Goal: Information Seeking & Learning: Check status

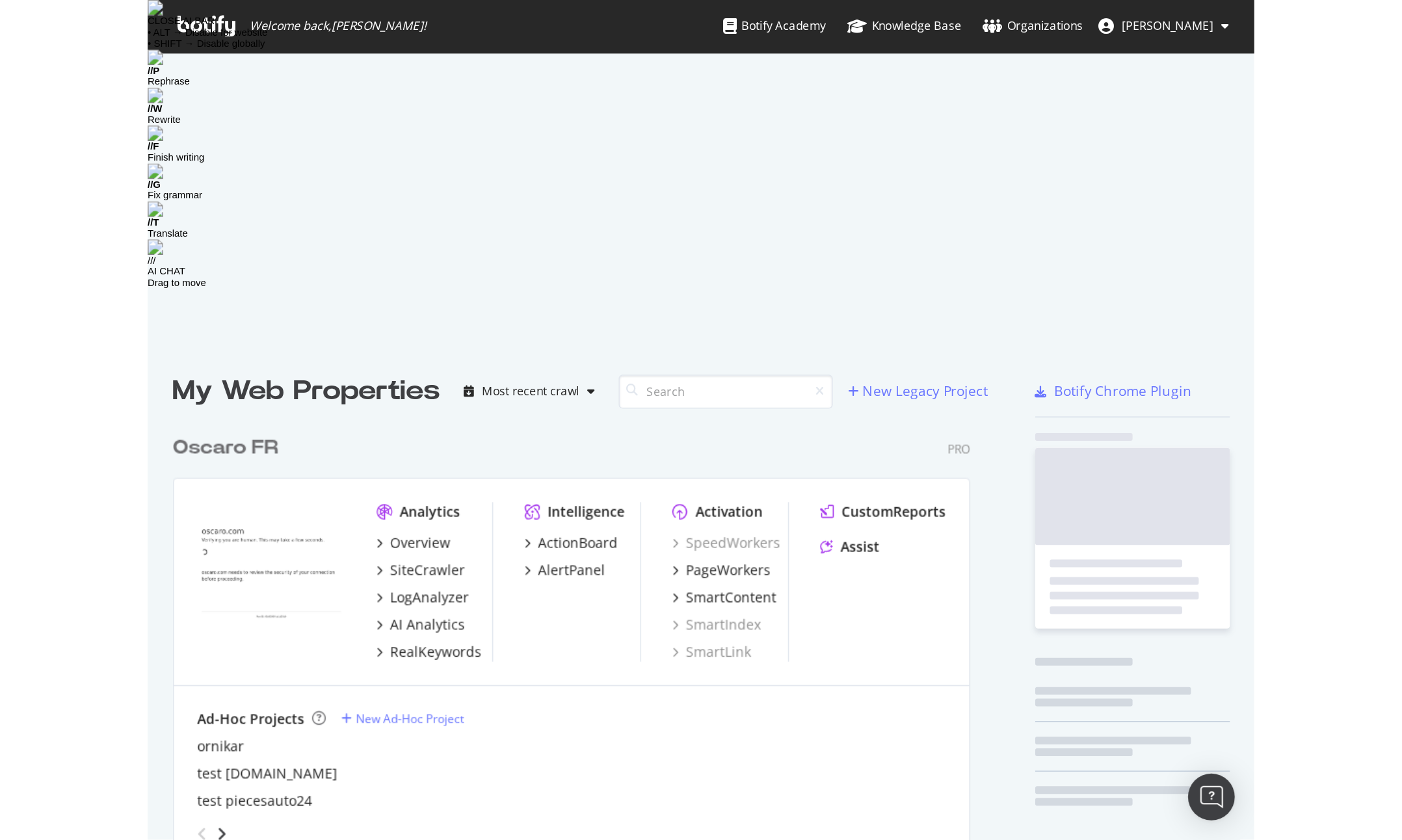
scroll to position [716, 543]
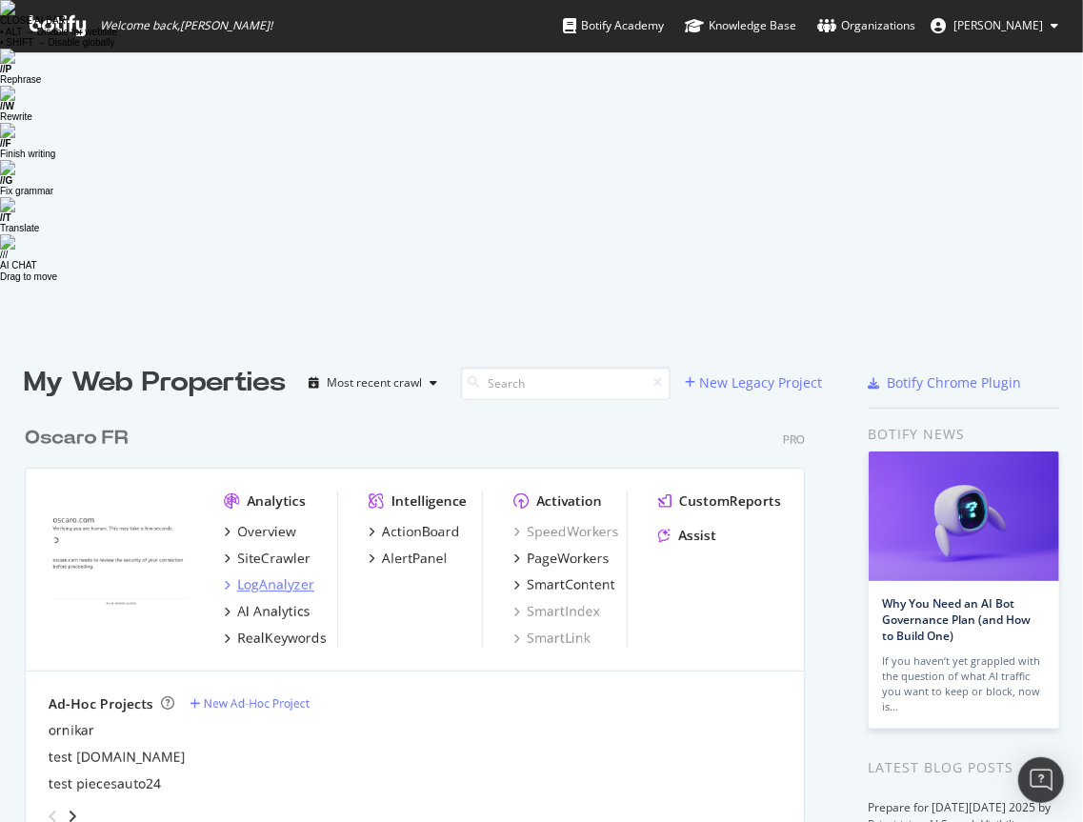
click at [276, 576] on div "LogAnalyzer" at bounding box center [275, 585] width 77 height 19
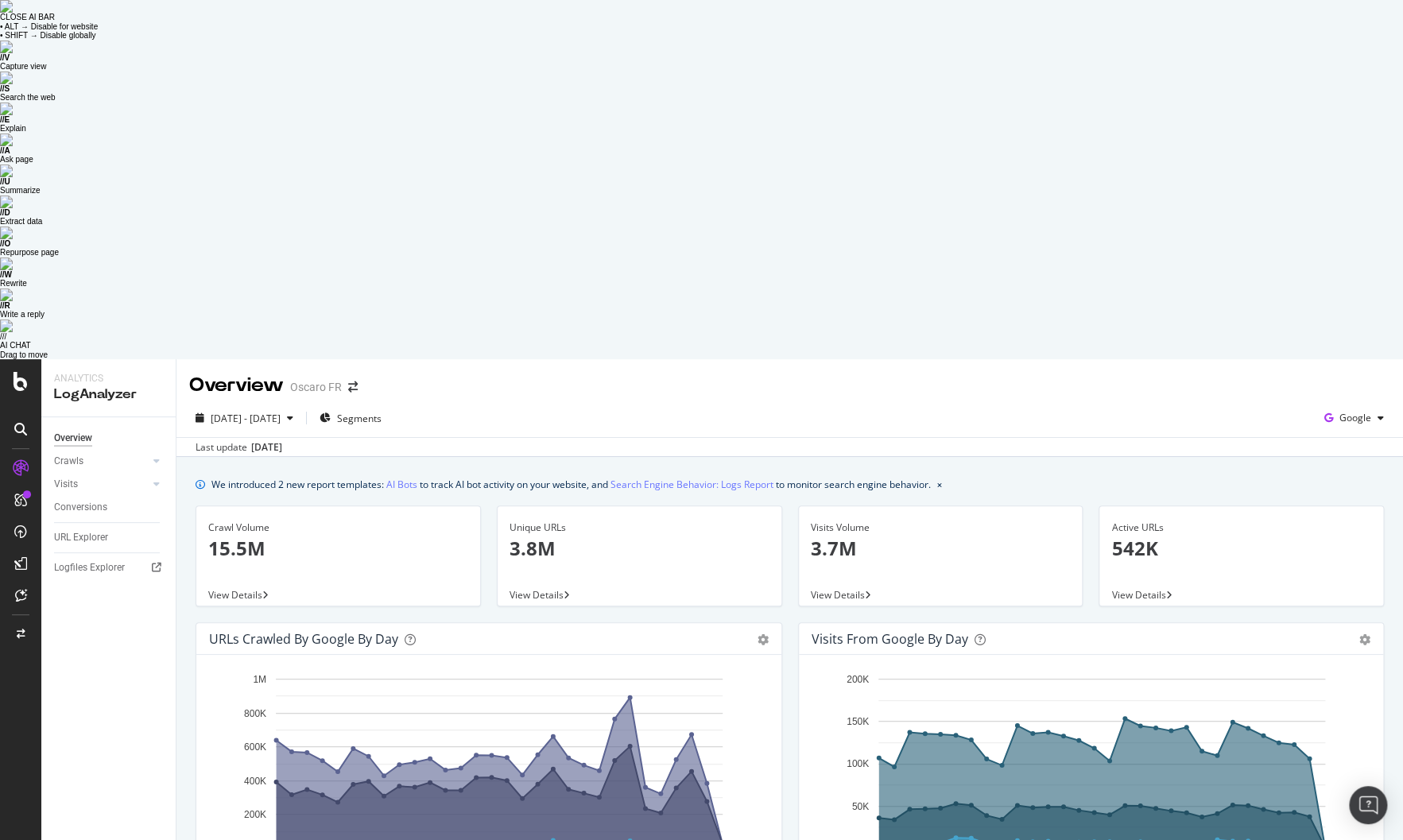
click at [813, 667] on icon "[DATE] [DATE] [DATE] [DATE] [DATE] [DATE] [DATE] [DATE] [DATE] [DATE] [DATE] [D…" at bounding box center [1091, 777] width 559 height 221
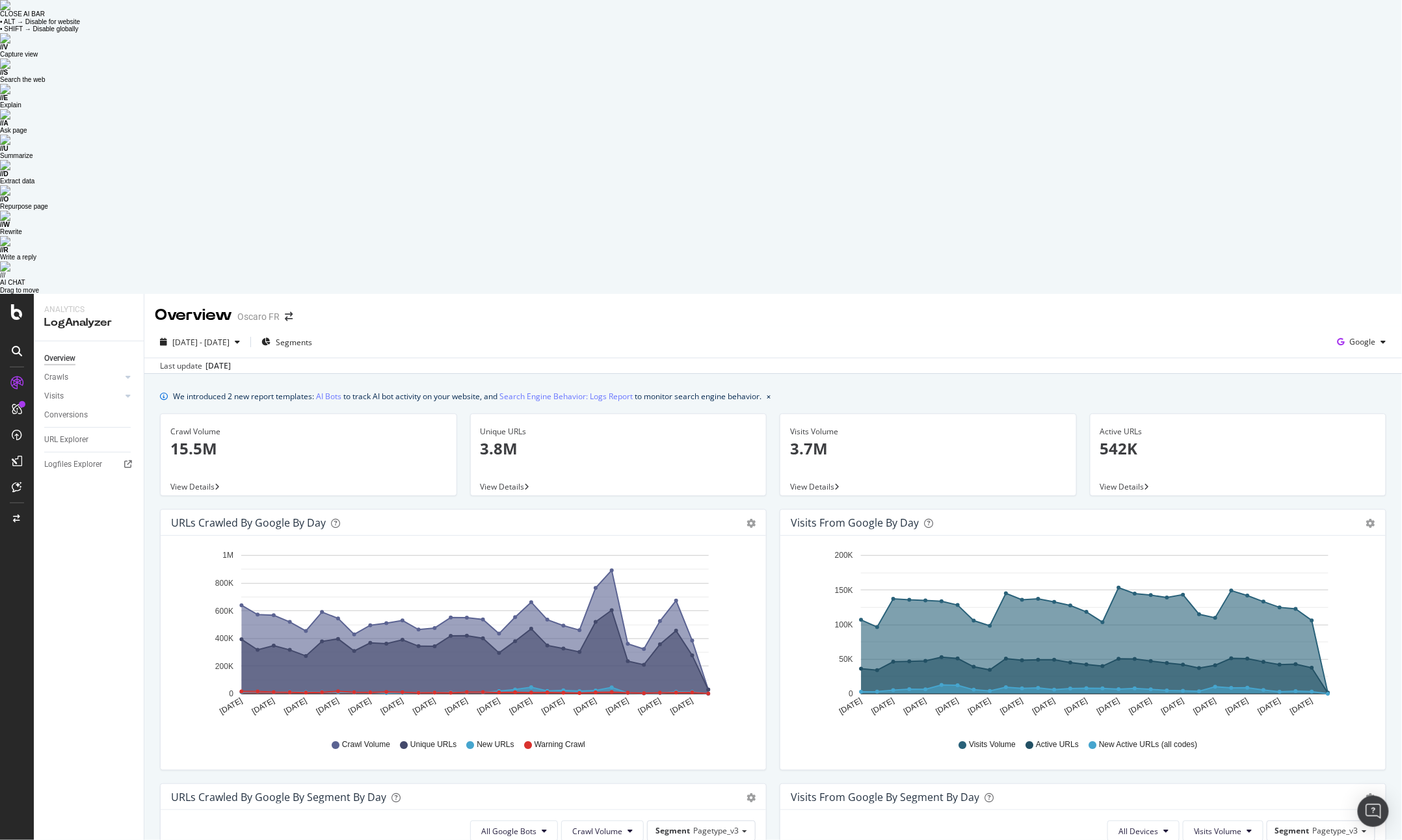
click at [739, 509] on div "URLs Crawled by Google by day Area Table Hold CMD (⌘) while clicking to filter …" at bounding box center [463, 646] width 620 height 274
click at [91, 186] on div "AI Analytics" at bounding box center [72, 190] width 48 height 13
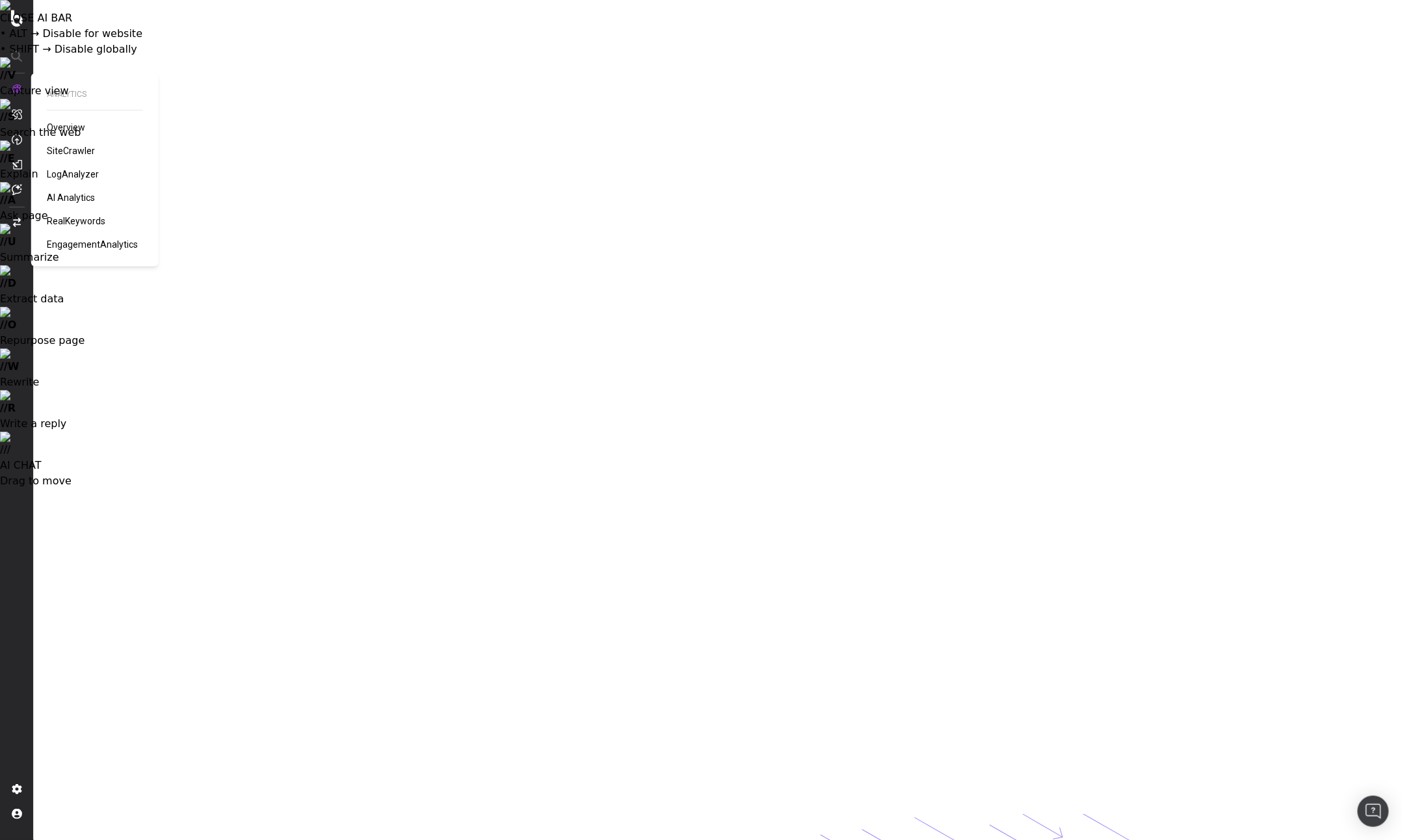
click at [14, 83] on nav at bounding box center [17, 420] width 34 height 840
click at [78, 217] on span "RealKeywords" at bounding box center [76, 220] width 59 height 10
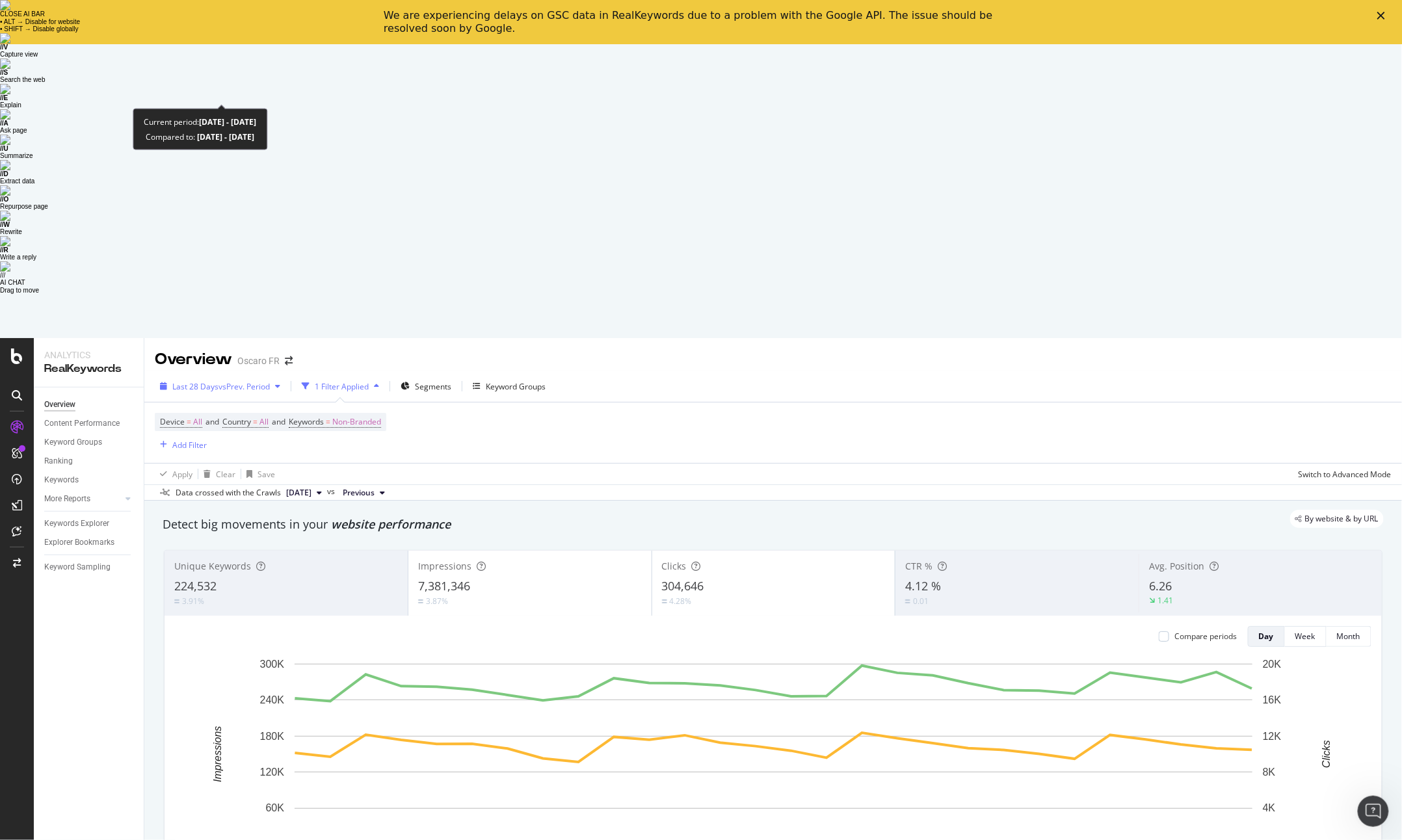
click at [232, 381] on span "vs Prev. Period" at bounding box center [244, 386] width 51 height 11
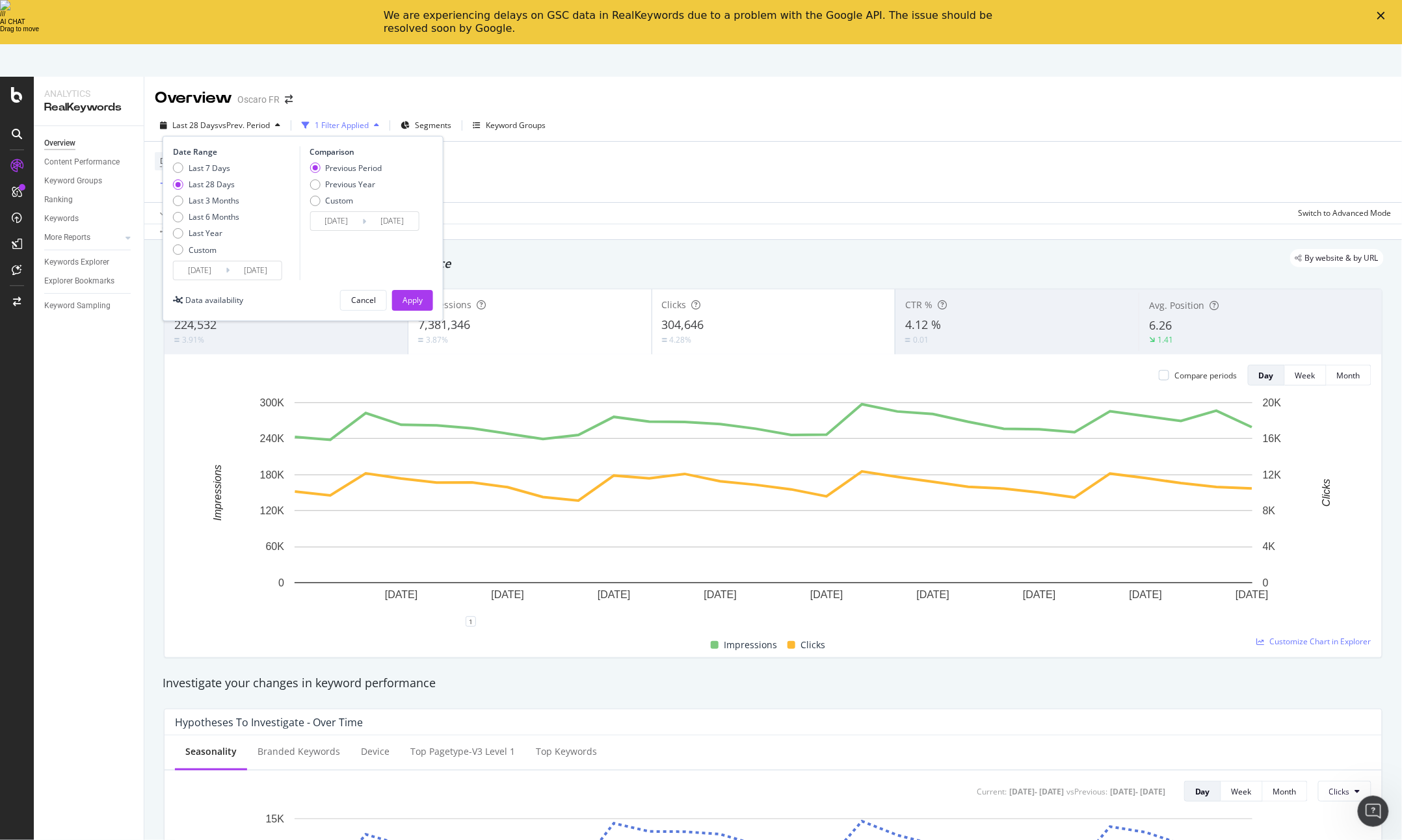
click at [513, 153] on div "Device = All and Country = All and Keywords = Non-Branded Add Filter" at bounding box center [773, 172] width 1237 height 61
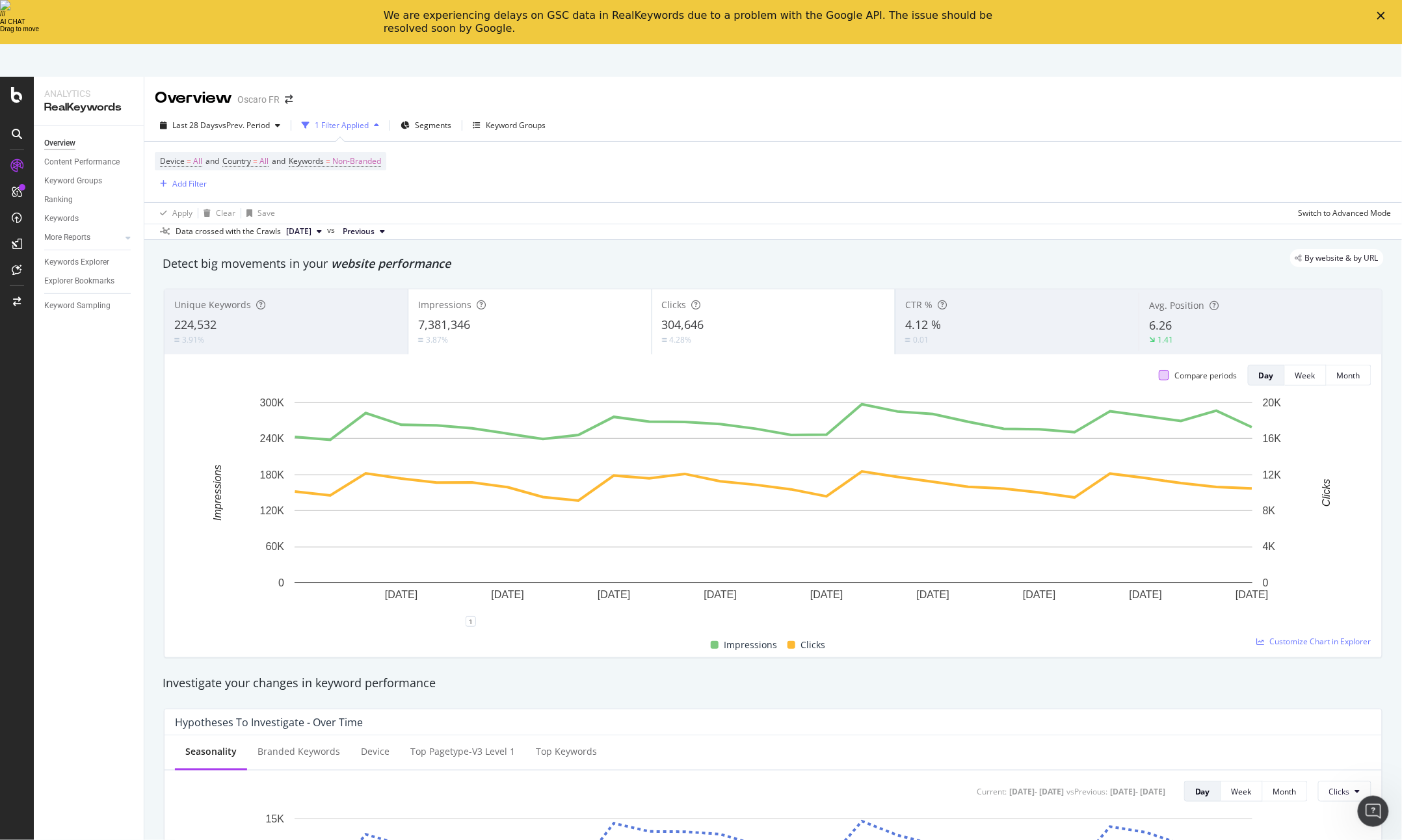
click at [1164, 370] on div at bounding box center [1164, 375] width 10 height 10
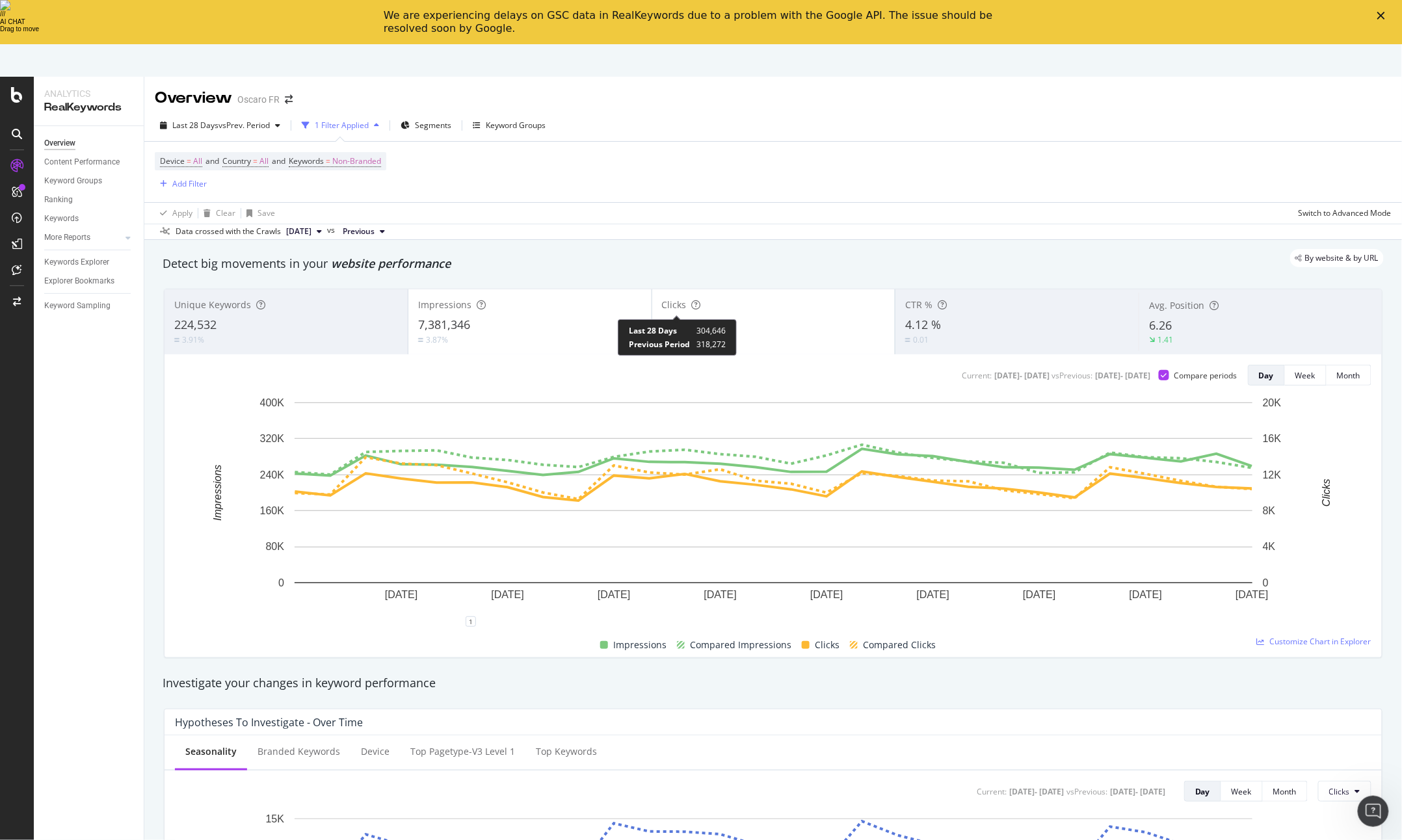
click at [668, 334] on div "4.28%" at bounding box center [677, 340] width 30 height 11
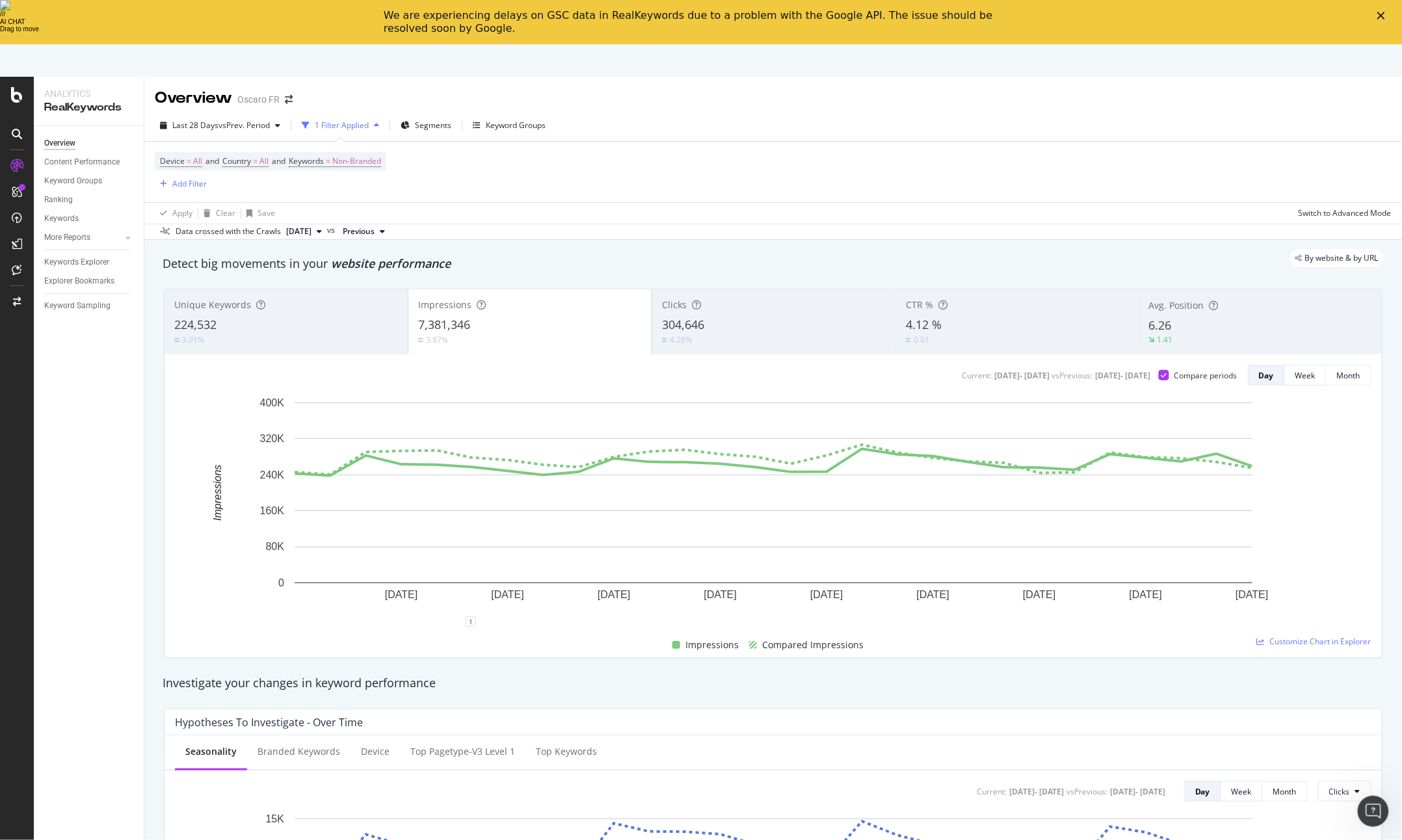
click at [691, 317] on span "304,646" at bounding box center [683, 324] width 42 height 16
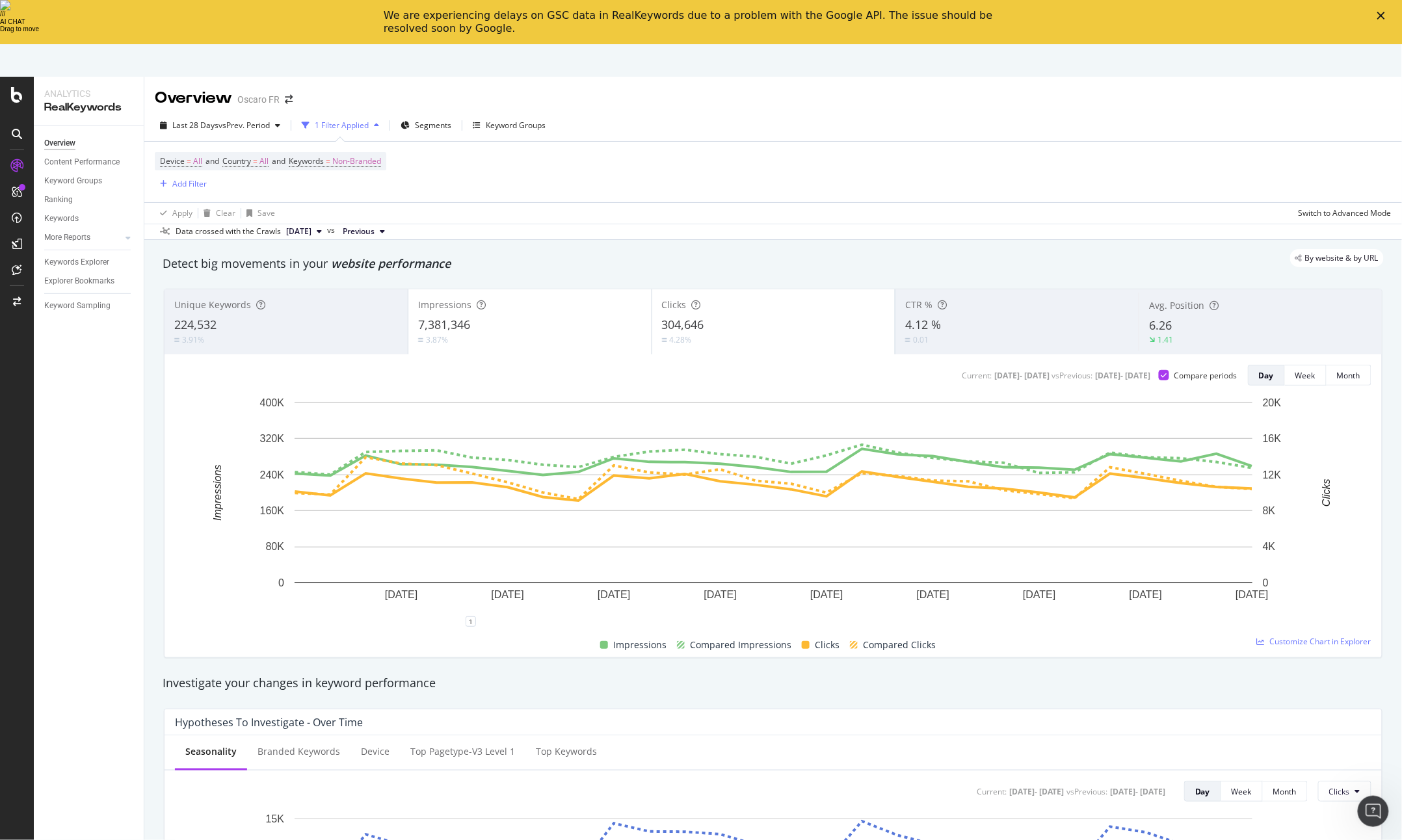
click at [532, 334] on div "3.87%" at bounding box center [530, 340] width 224 height 12
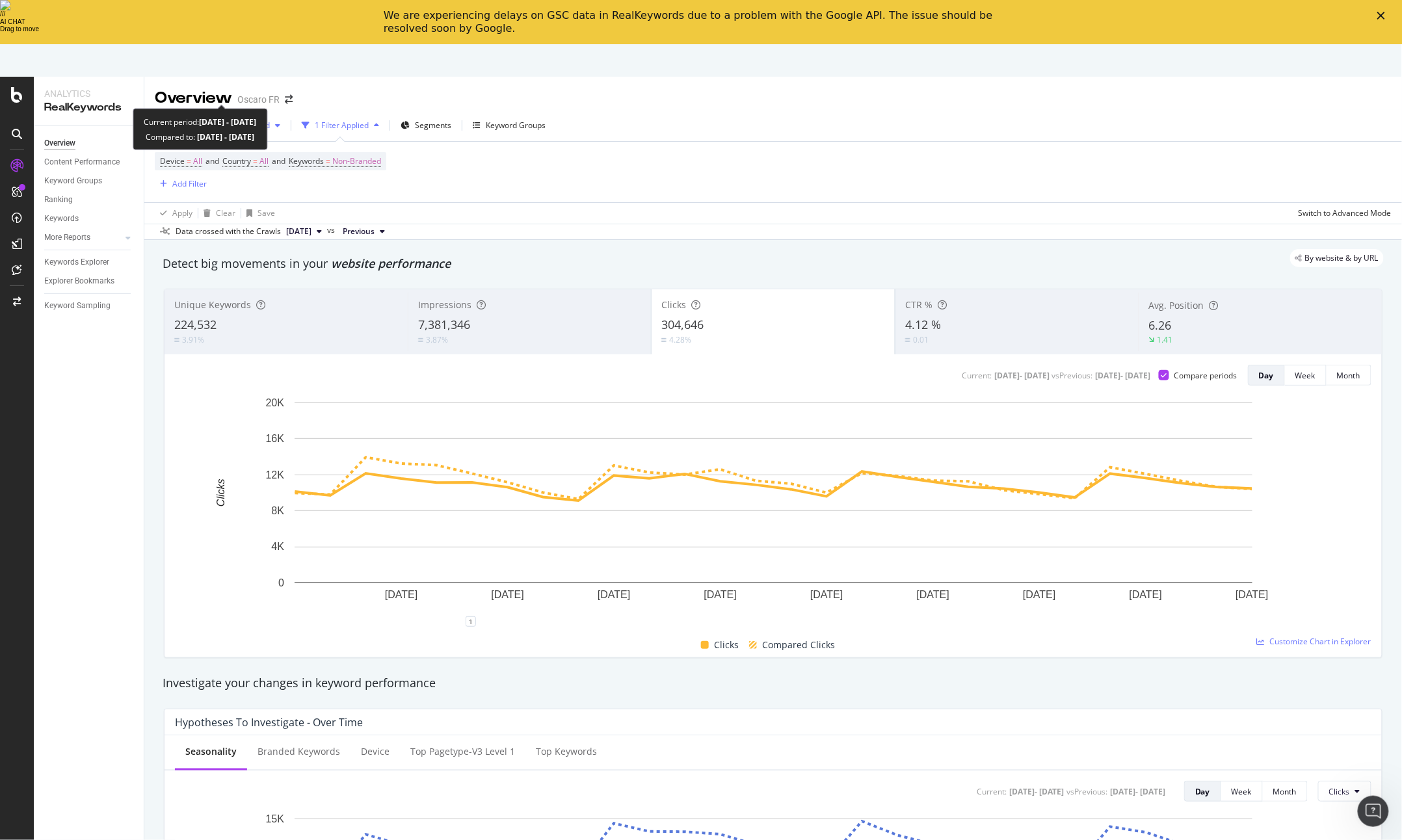
click at [272, 121] on div "button" at bounding box center [277, 125] width 16 height 8
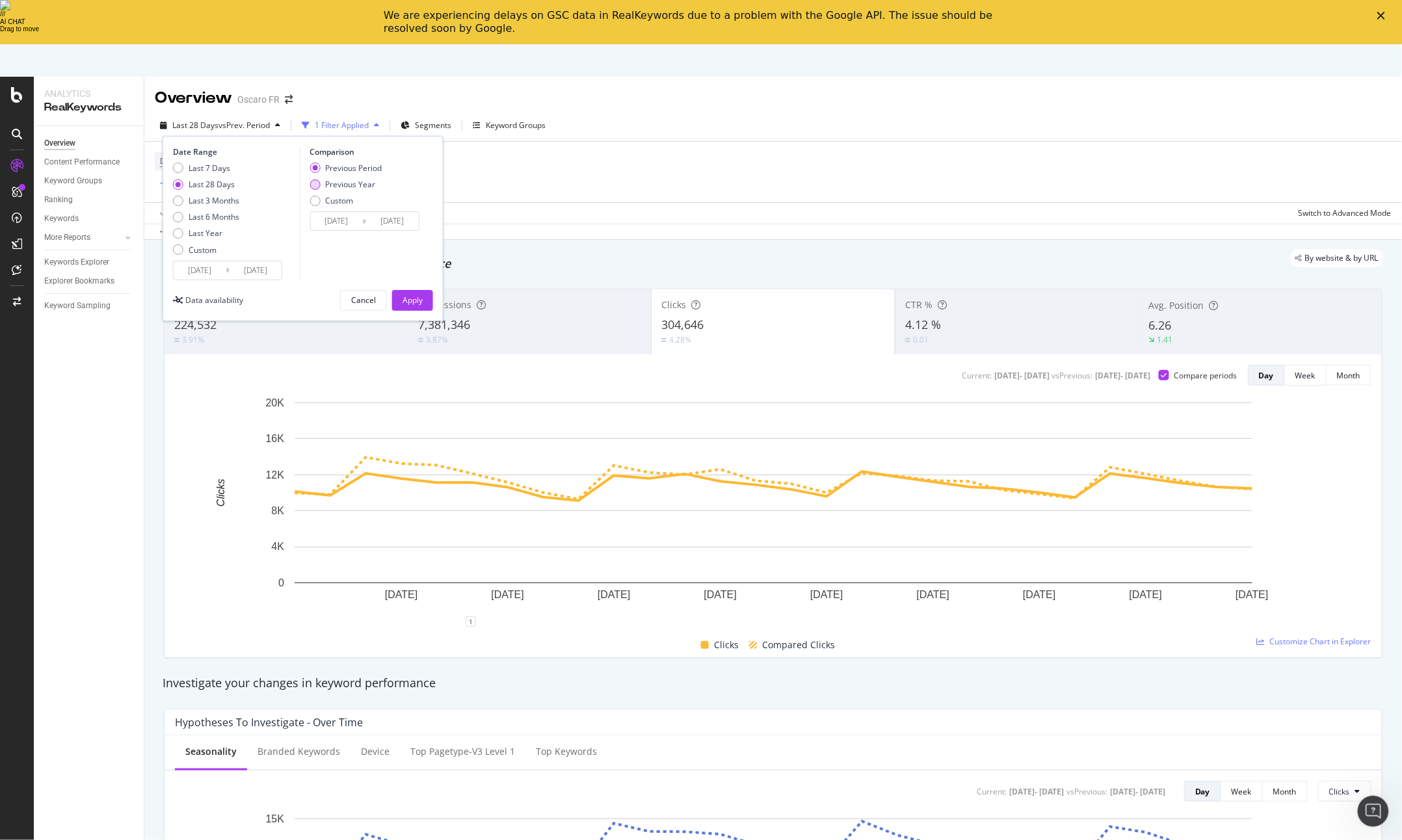
click at [347, 179] on div "Previous Year" at bounding box center [349, 184] width 50 height 11
type input "2024/09/14"
type input "2024/10/11"
click at [414, 295] on div "Apply" at bounding box center [413, 300] width 20 height 11
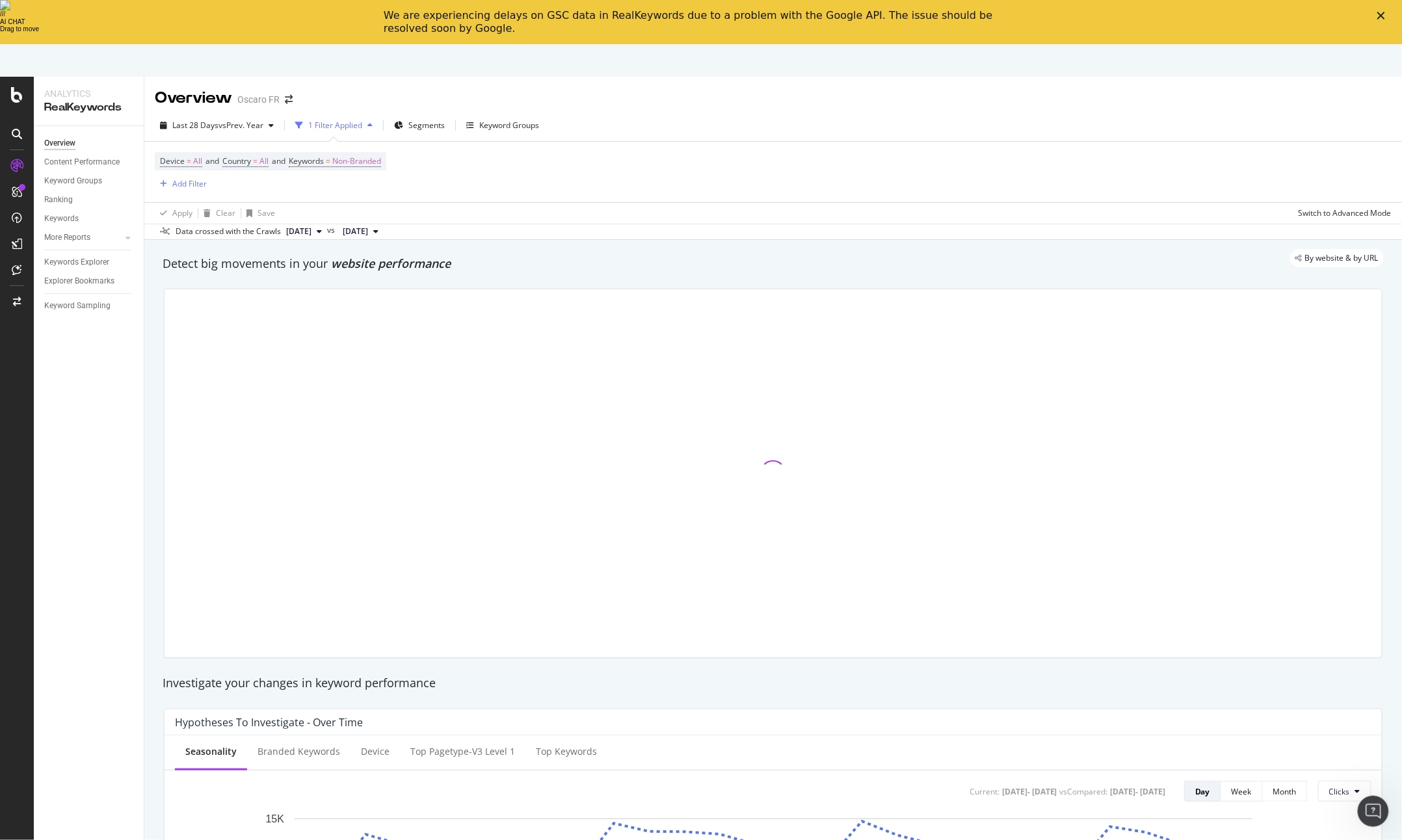
click at [1384, 14] on polygon "Fermer" at bounding box center [1381, 15] width 8 height 8
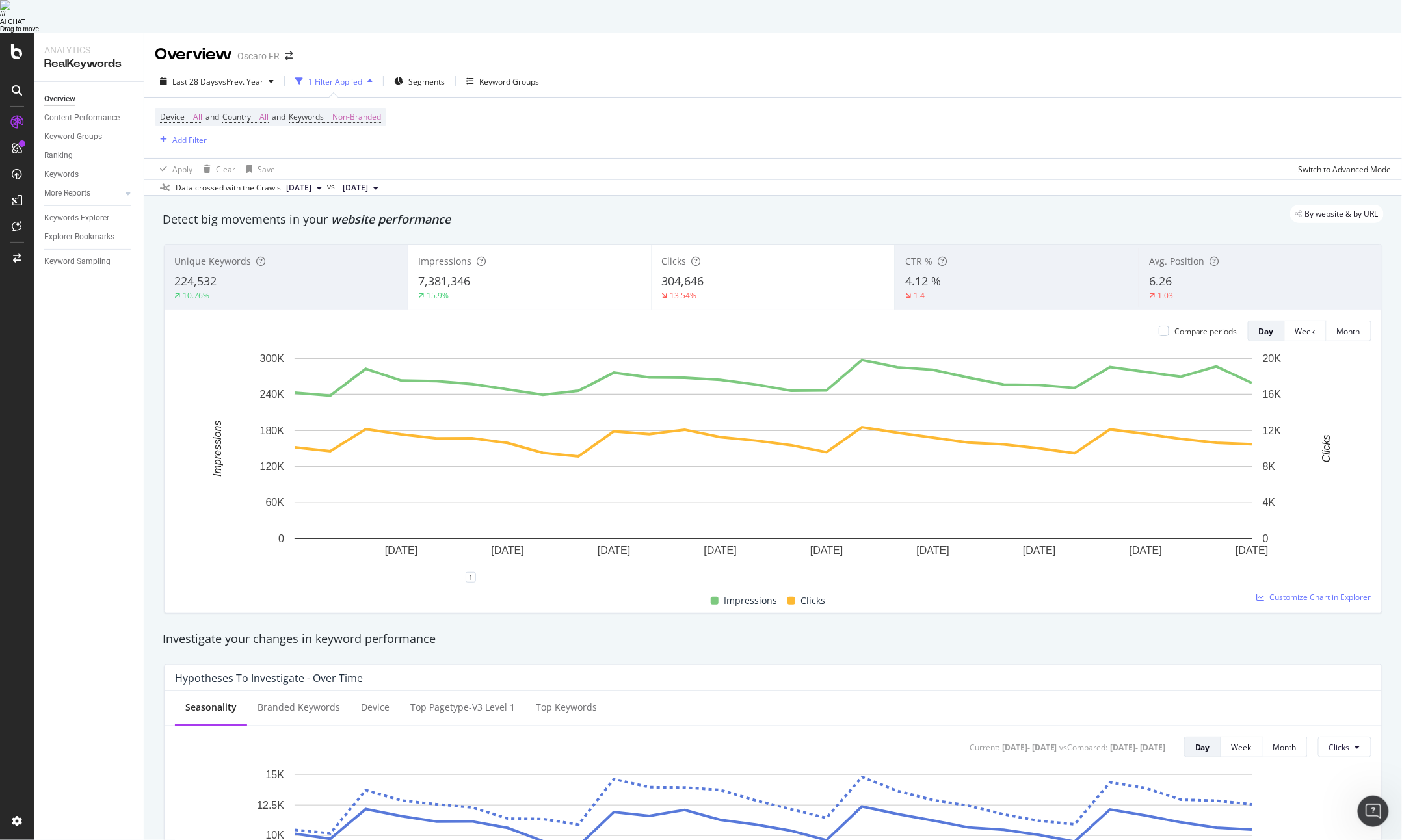
click at [819, 271] on div "Clicks 304,646 13.54%" at bounding box center [774, 278] width 243 height 59
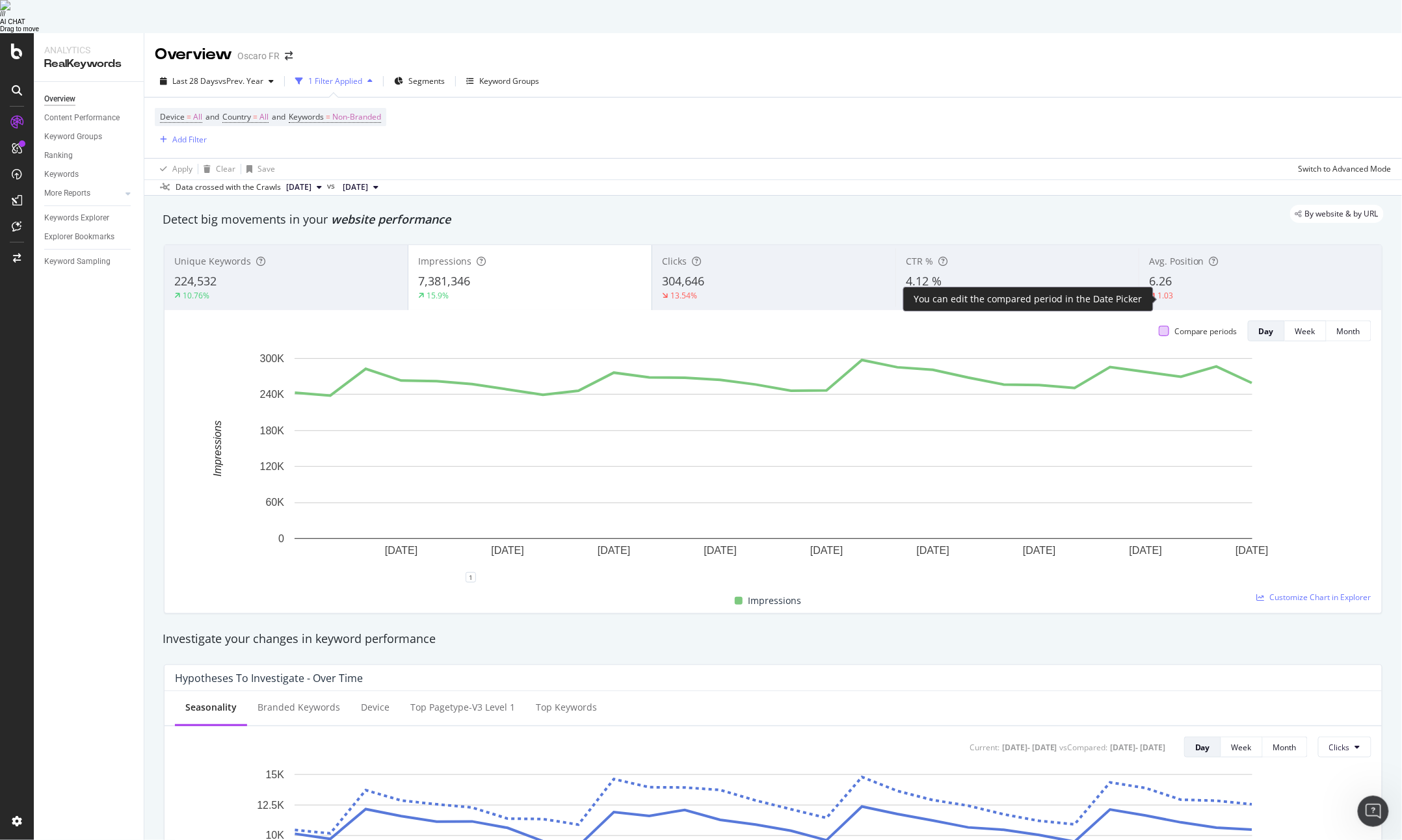
click at [1165, 325] on div at bounding box center [1164, 330] width 10 height 10
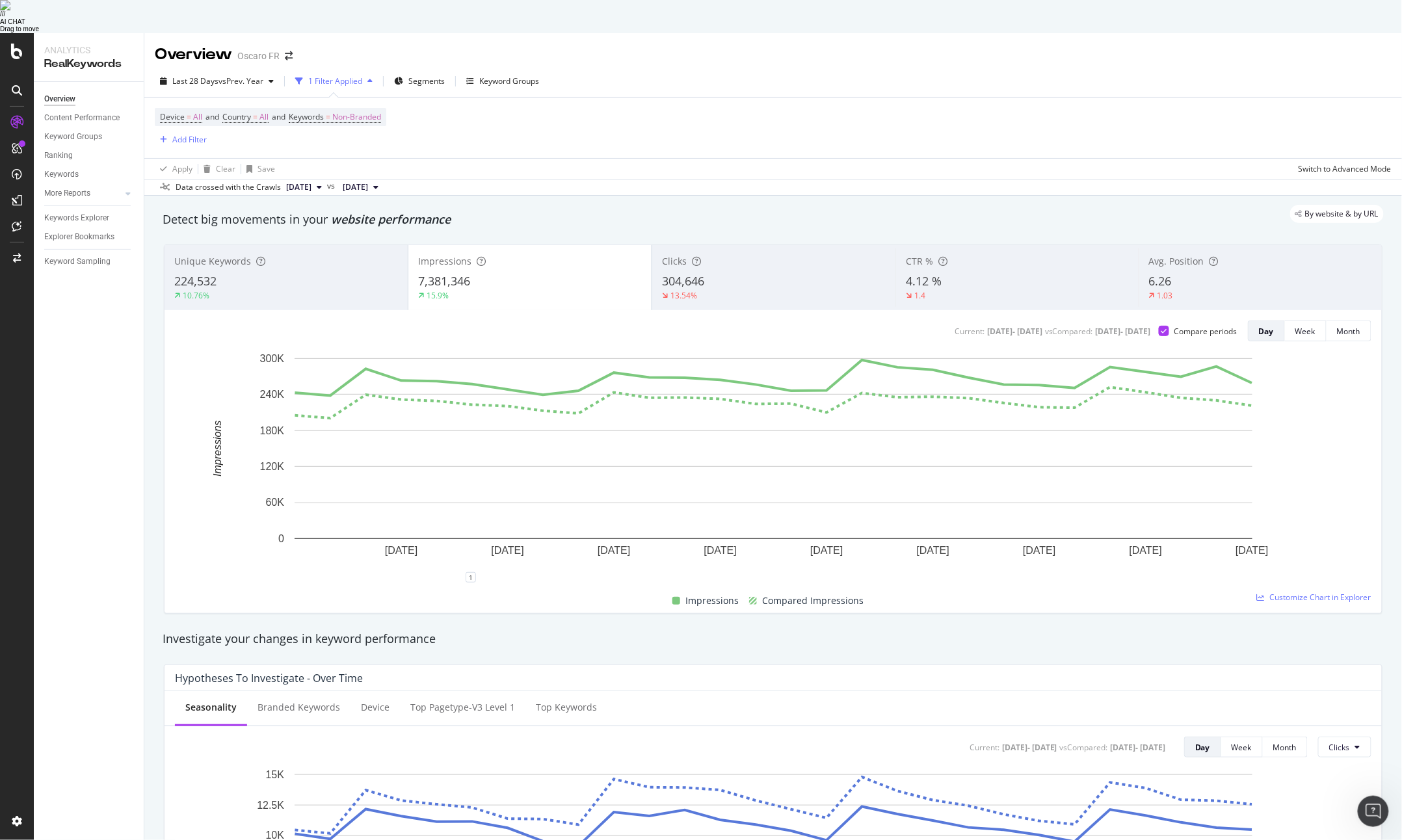
click at [668, 255] on div "Clicks" at bounding box center [774, 261] width 224 height 13
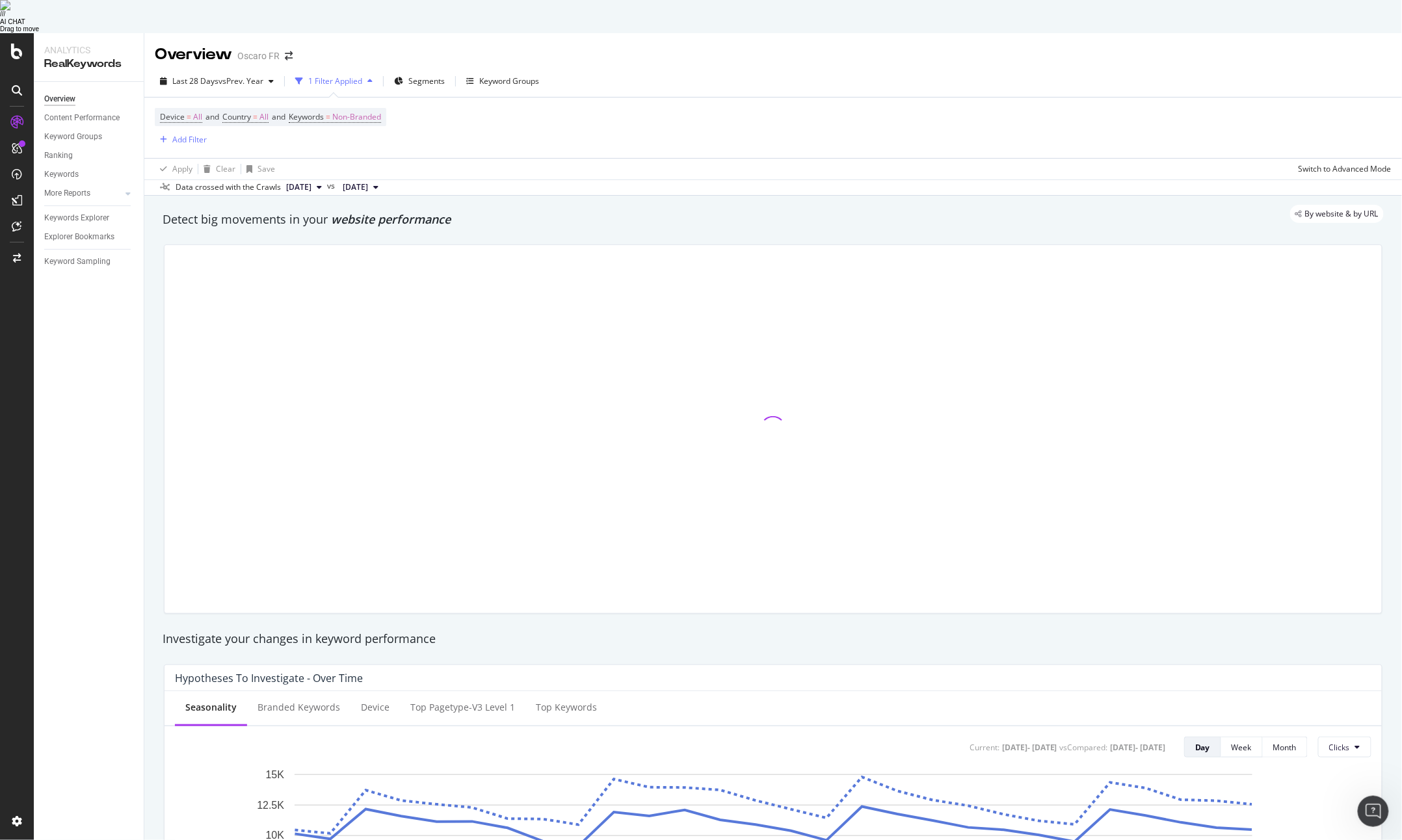
click at [563, 250] on div at bounding box center [773, 429] width 1218 height 368
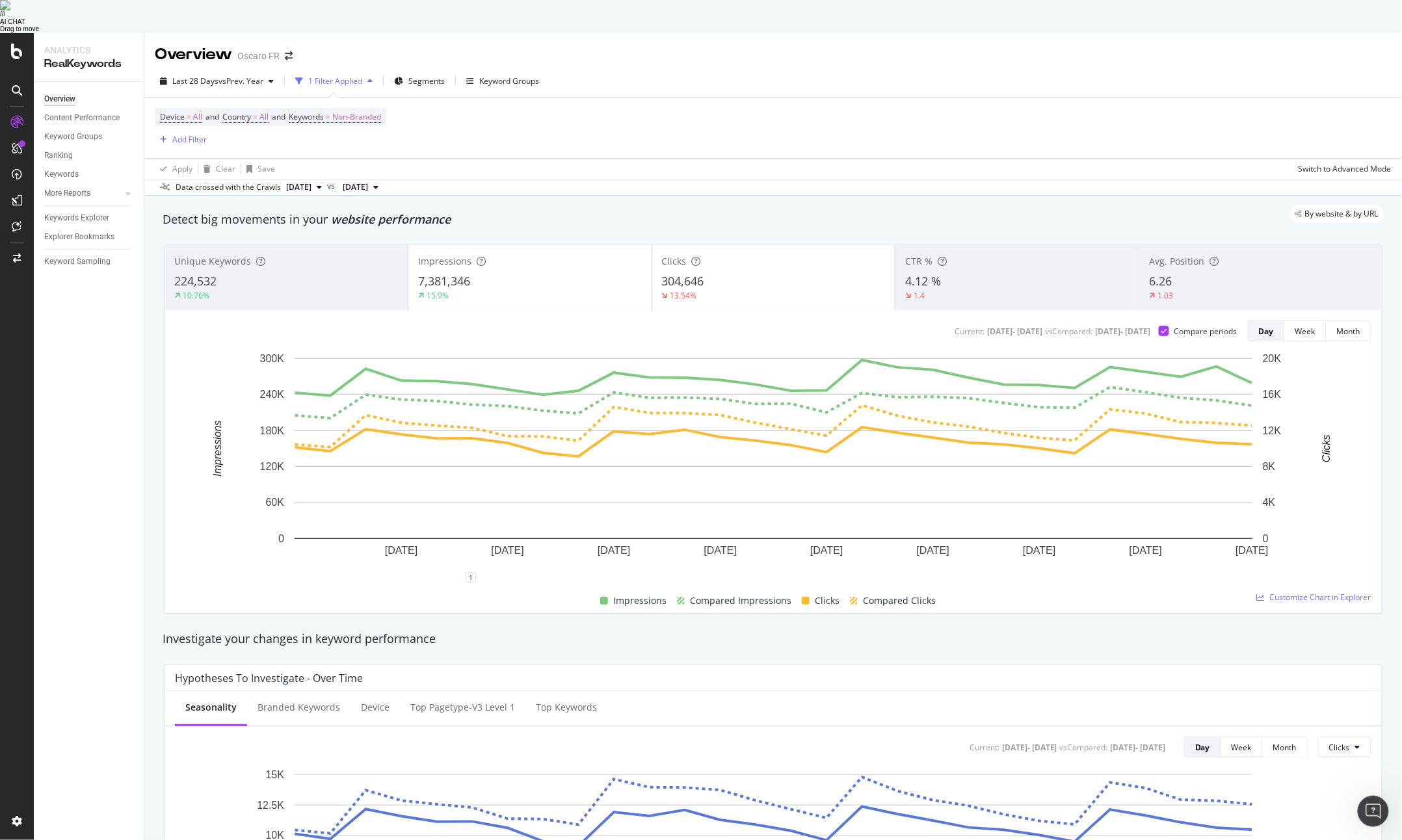
click at [532, 273] on div "7,381,346" at bounding box center [530, 281] width 224 height 17
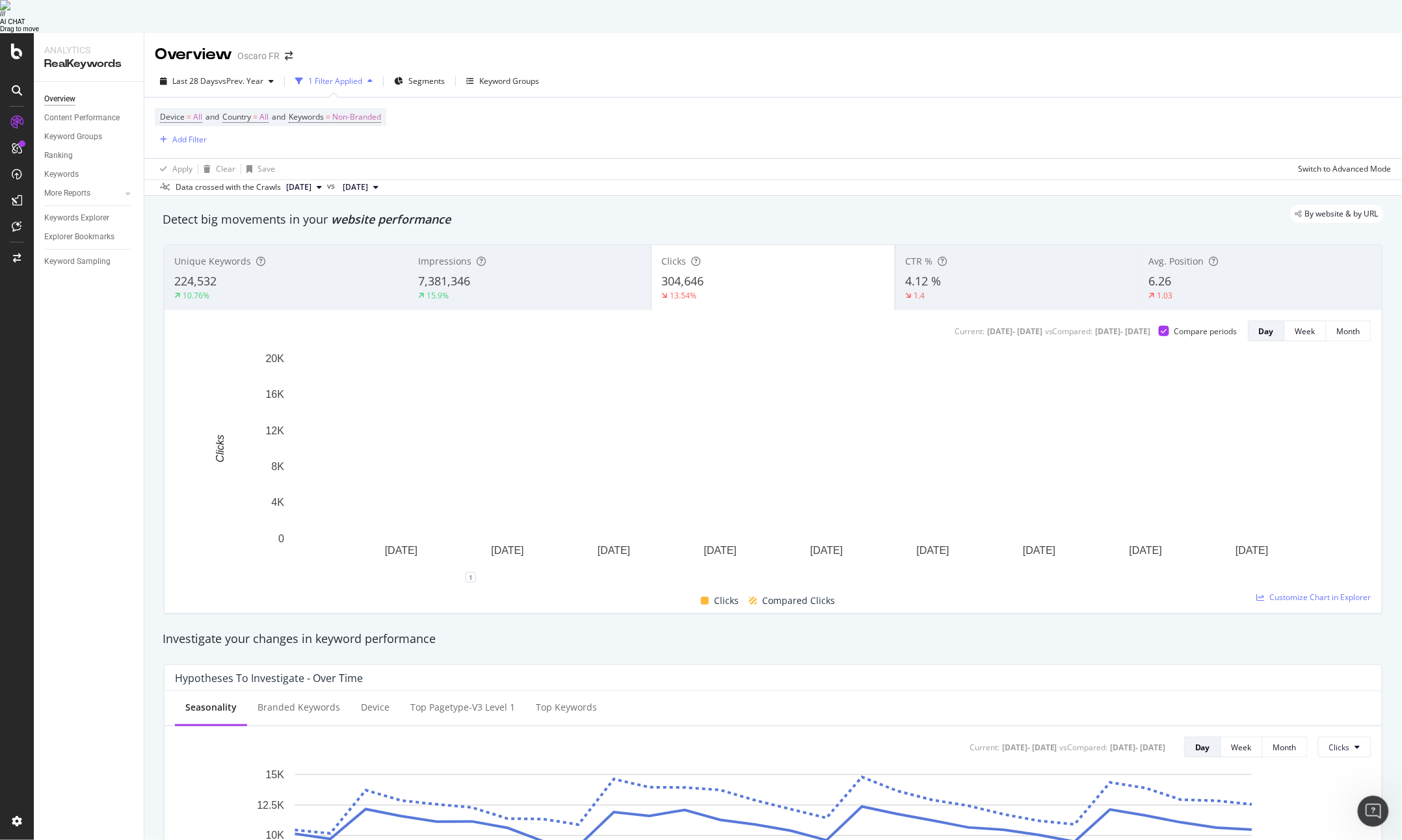
click at [585, 290] on div "15.9%" at bounding box center [530, 295] width 223 height 12
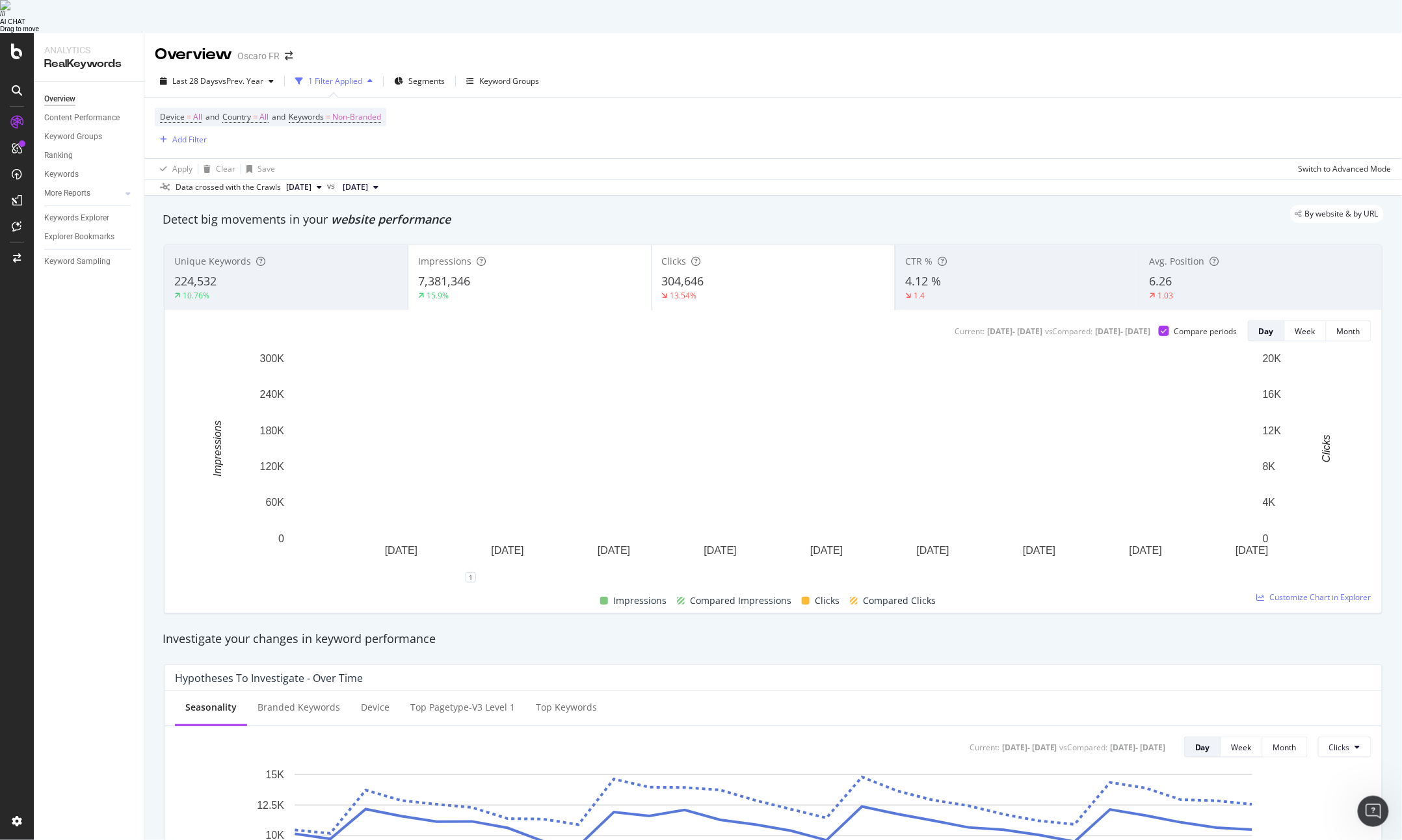
click at [687, 273] on span "304,646" at bounding box center [683, 280] width 42 height 16
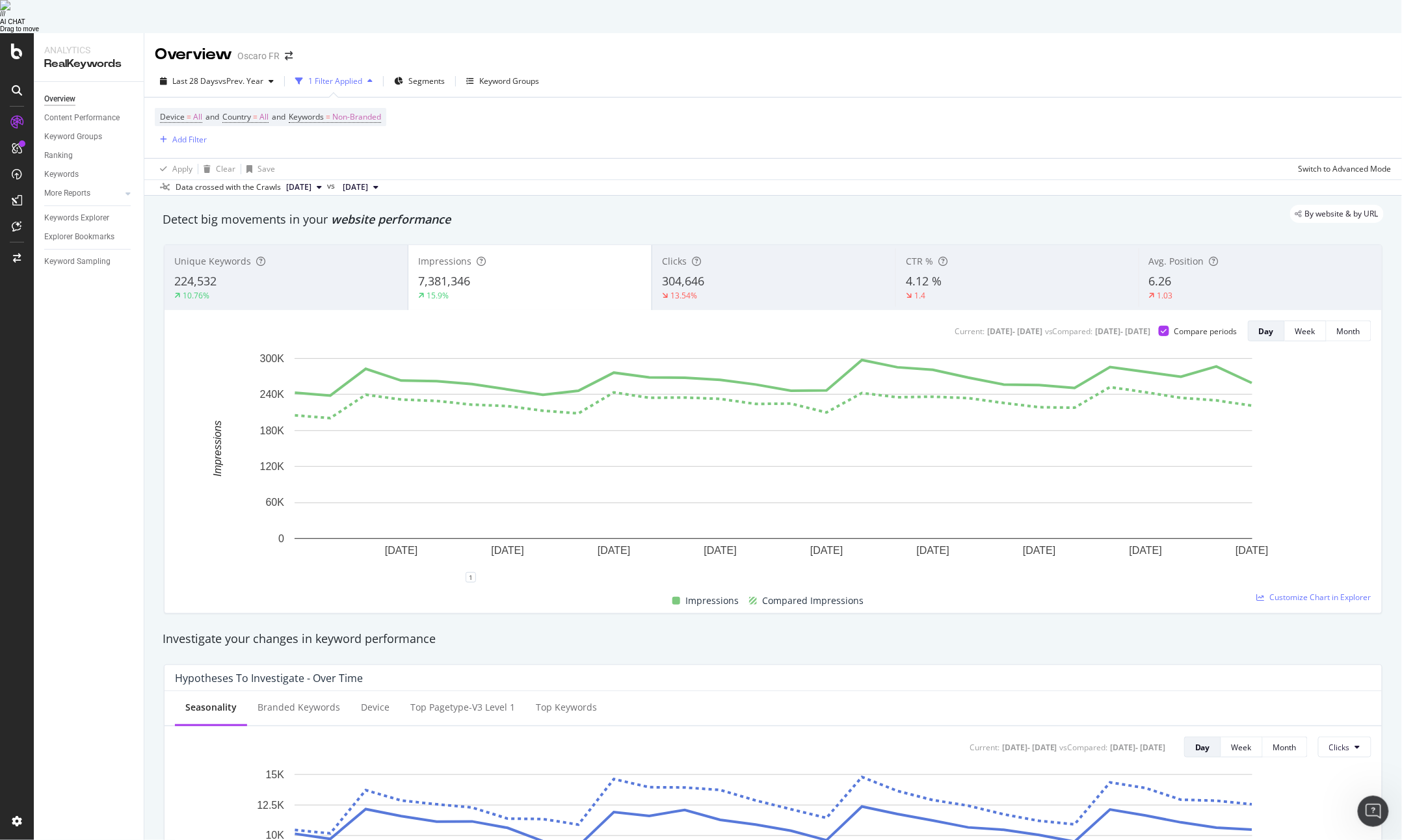
click at [710, 273] on div "304,646" at bounding box center [774, 281] width 224 height 17
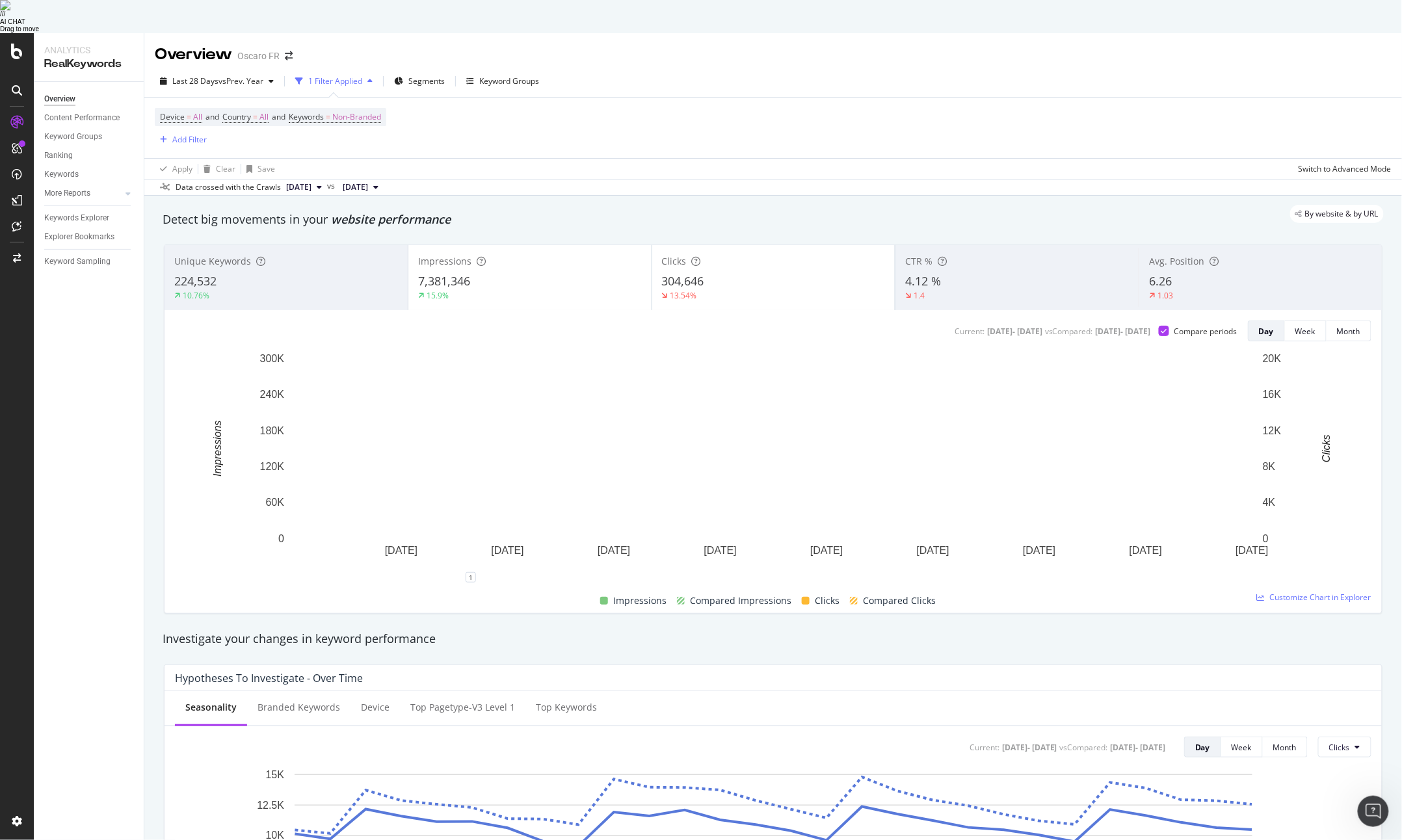
click at [552, 273] on div "7,381,346" at bounding box center [530, 281] width 224 height 17
